Goal: Task Accomplishment & Management: Use online tool/utility

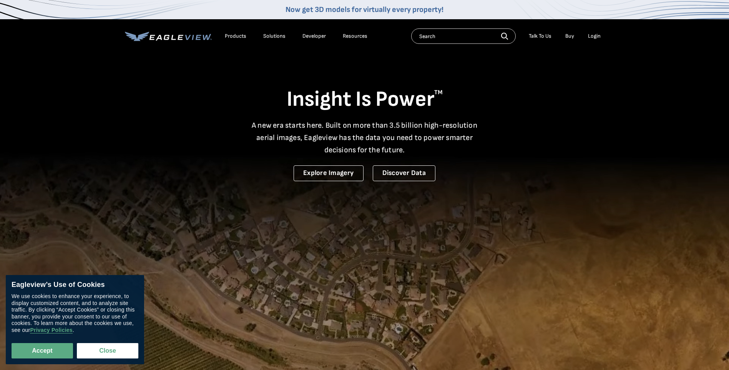
click at [594, 35] on div "Login" at bounding box center [594, 36] width 13 height 7
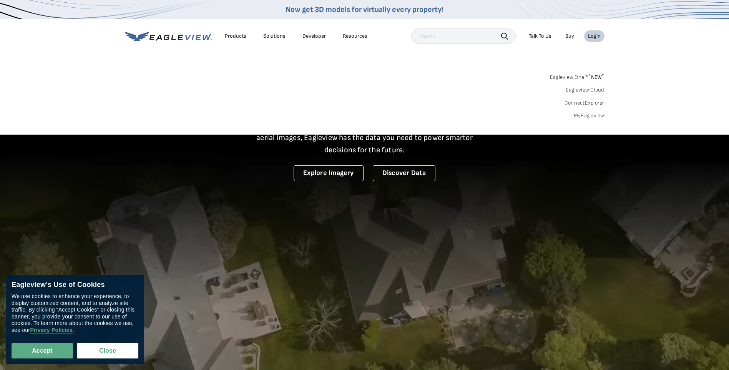
click at [592, 35] on div "Login" at bounding box center [594, 36] width 13 height 7
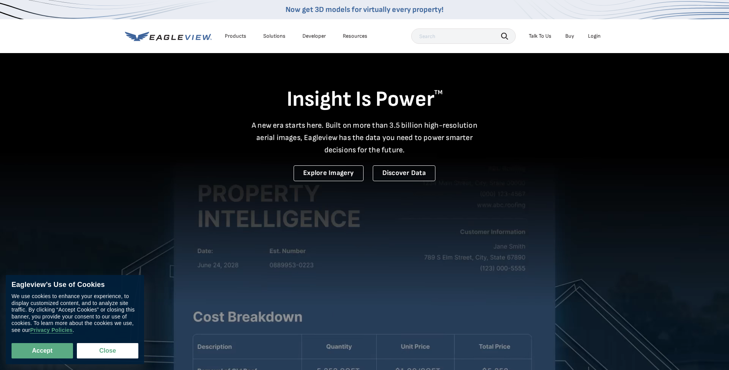
click at [598, 36] on div "Login" at bounding box center [594, 36] width 13 height 7
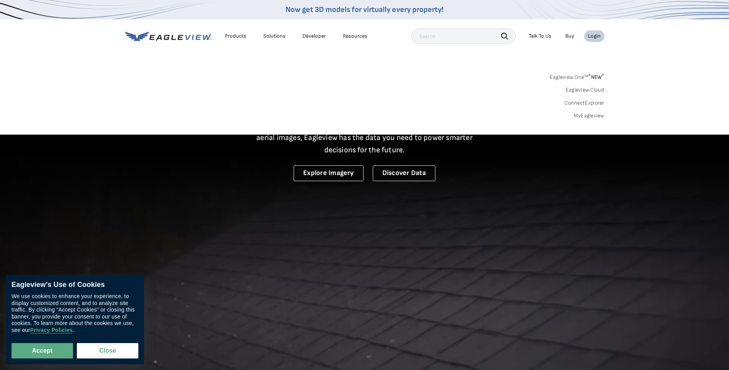
click at [580, 118] on link "MyEagleview" at bounding box center [589, 115] width 31 height 7
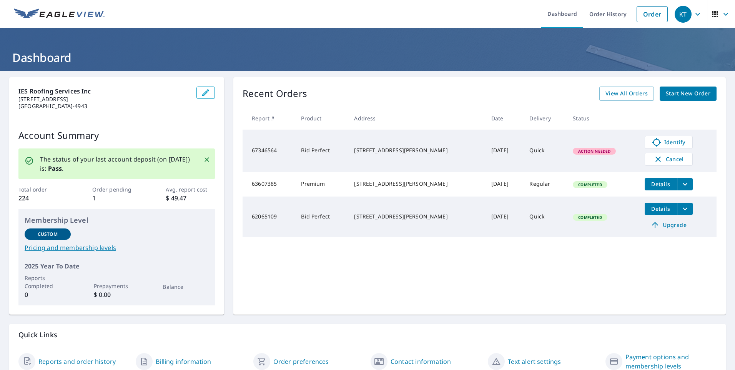
click at [577, 149] on span "Action Needed" at bounding box center [594, 150] width 42 height 5
click at [670, 144] on span "Identify" at bounding box center [669, 142] width 38 height 9
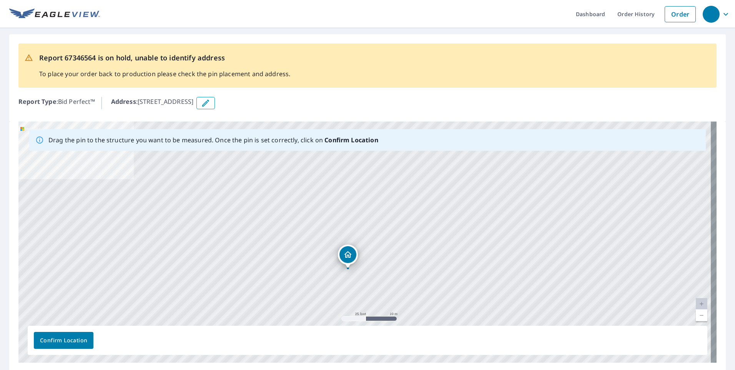
drag, startPoint x: 362, startPoint y: 228, endPoint x: 345, endPoint y: 255, distance: 32.3
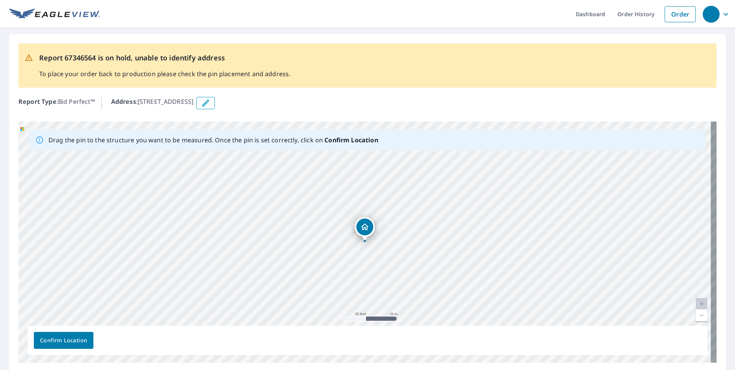
click at [73, 339] on span "Confirm Location" at bounding box center [63, 341] width 47 height 10
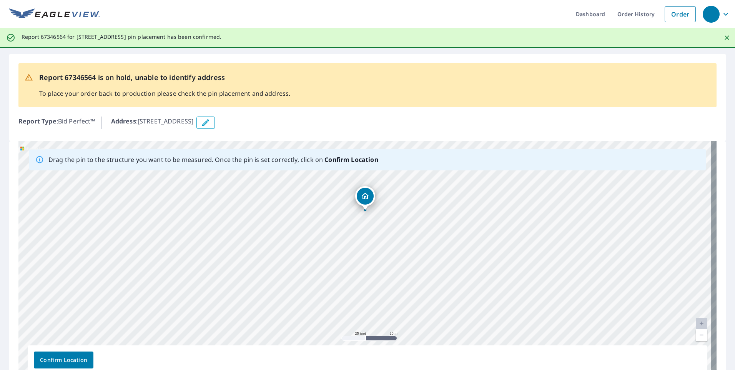
drag, startPoint x: 442, startPoint y: 261, endPoint x: 441, endPoint y: 221, distance: 40.4
click at [441, 221] on div "605 Resort Dr Mc Cormick, SC 29835" at bounding box center [367, 261] width 698 height 241
drag, startPoint x: 366, startPoint y: 201, endPoint x: 354, endPoint y: 229, distance: 30.5
click at [354, 229] on div "605 Resort Dr Mc Cormick, SC 29835" at bounding box center [367, 261] width 698 height 241
click at [72, 362] on span "Confirm Location" at bounding box center [63, 360] width 47 height 10
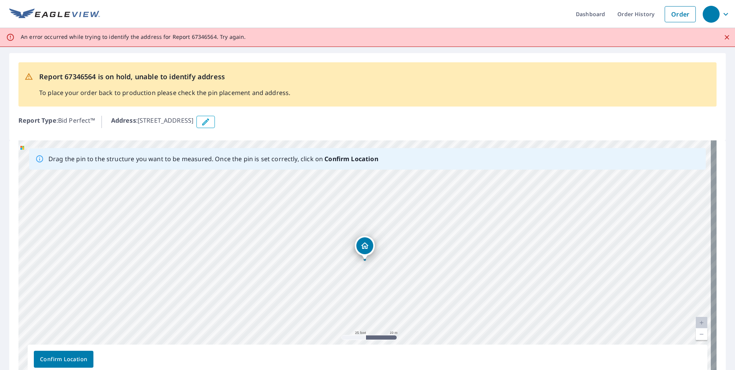
click at [140, 40] on p "An error occurred while trying to identify the address for Report 67346564. Try…" at bounding box center [133, 36] width 225 height 7
click at [267, 33] on div "An error occurred while trying to identify the address for Report 67346564. Try…" at bounding box center [367, 37] width 735 height 19
click at [723, 36] on icon "Close" at bounding box center [727, 37] width 8 height 8
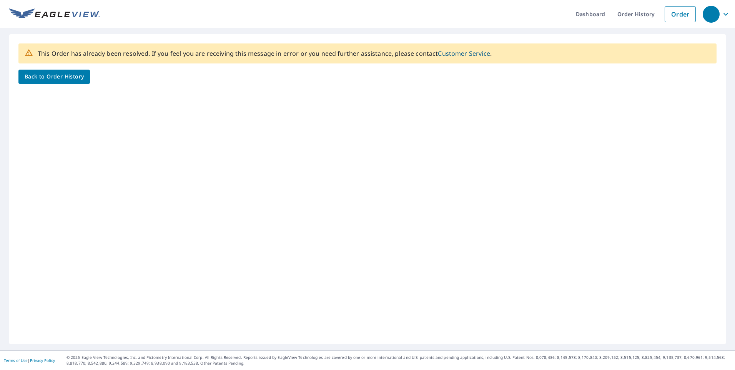
click at [68, 80] on span "Back to Order History" at bounding box center [54, 77] width 59 height 10
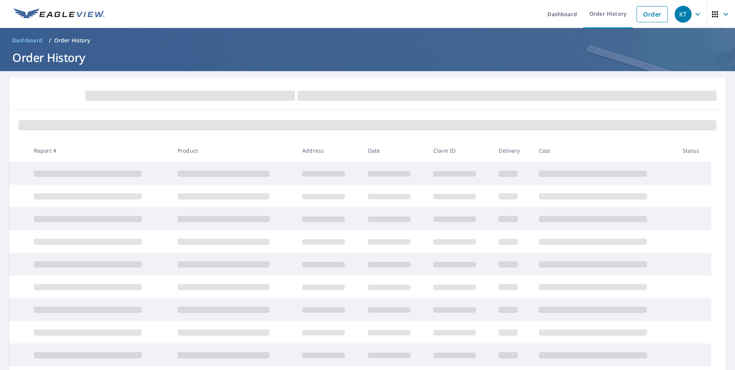
click at [438, 13] on ul "Dashboard Order History Order" at bounding box center [390, 14] width 562 height 28
